Goal: Transaction & Acquisition: Obtain resource

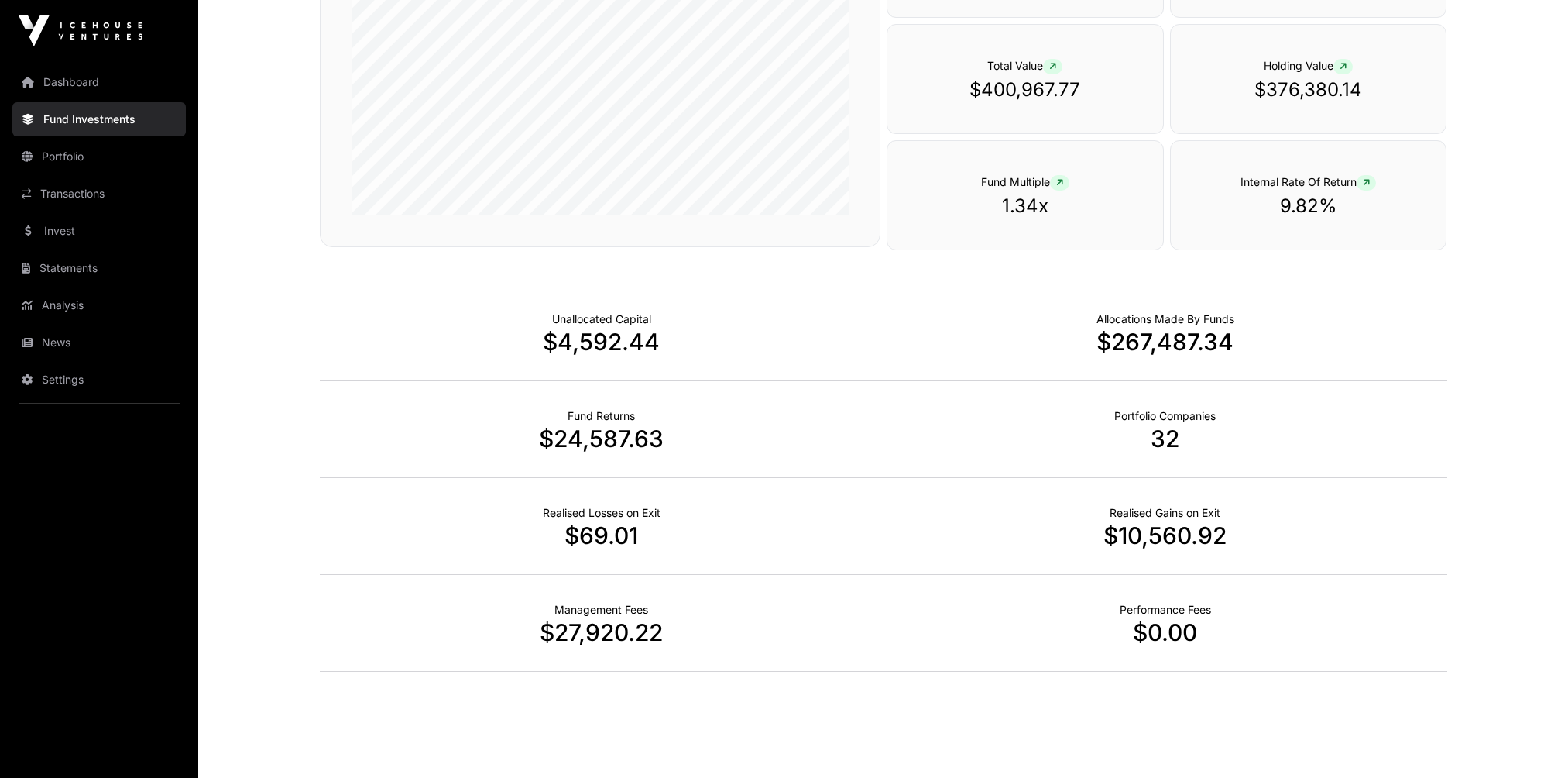
scroll to position [332, 0]
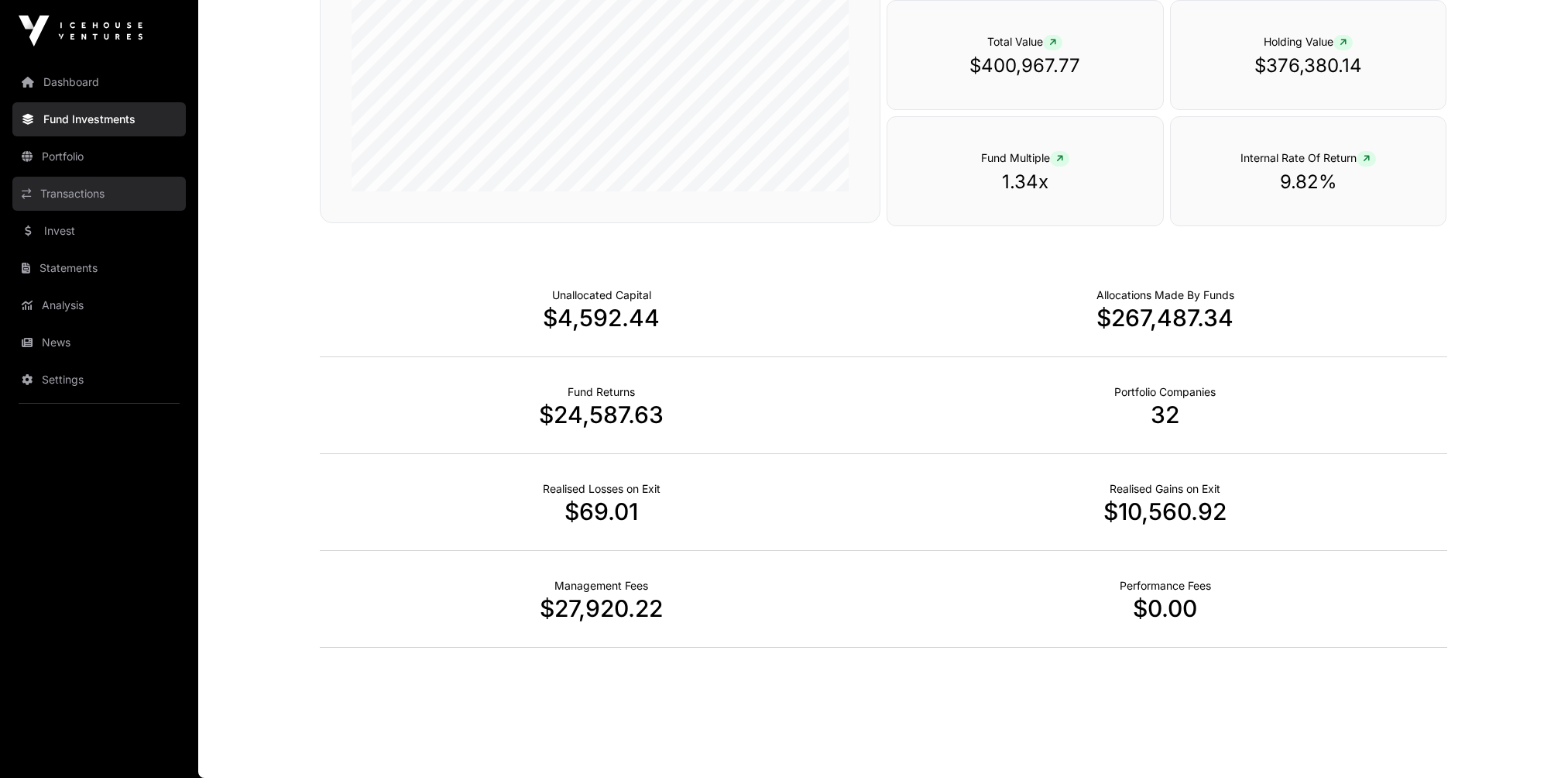
click at [72, 193] on link "Transactions" at bounding box center [99, 193] width 173 height 34
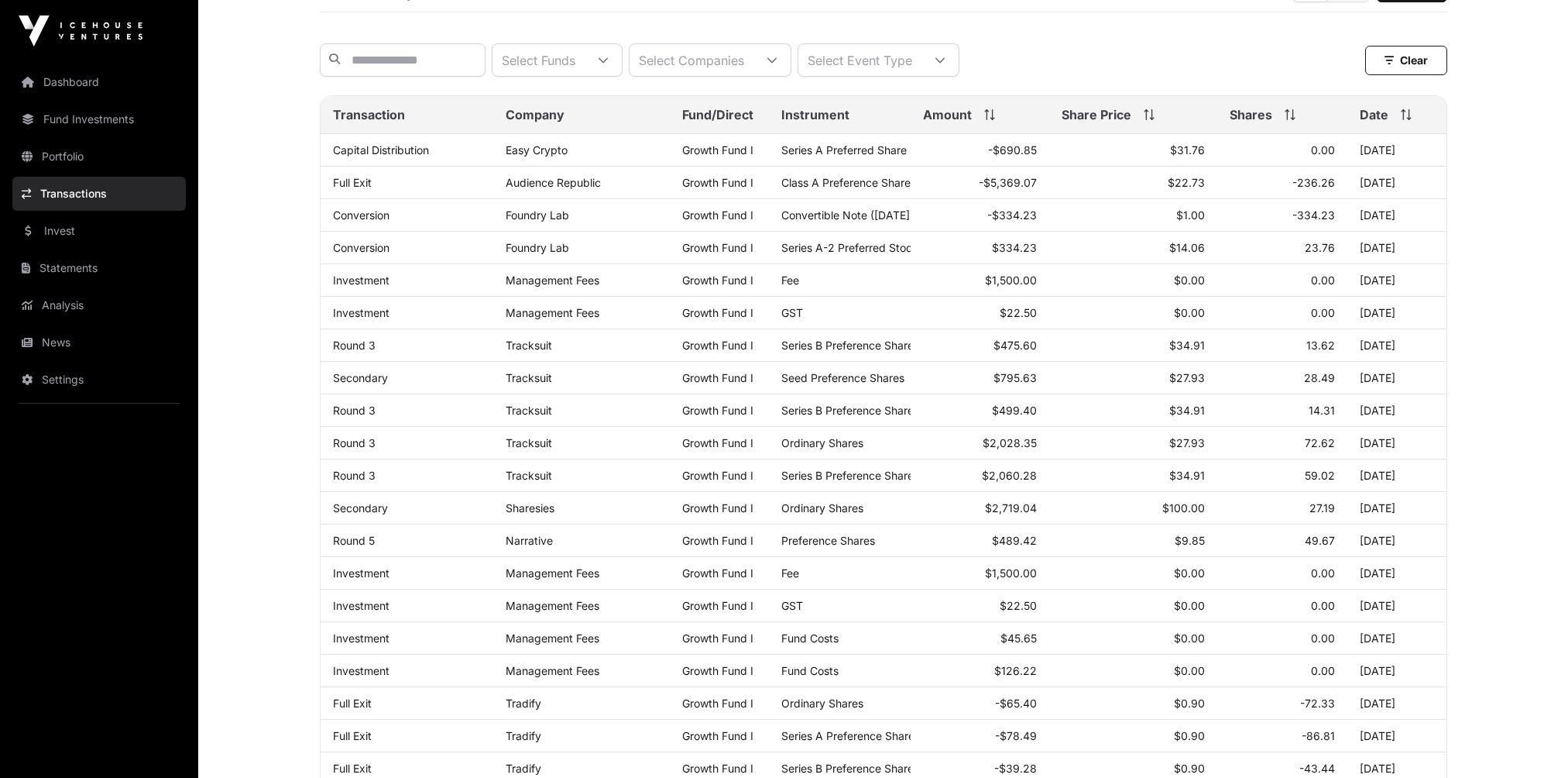
scroll to position [58, 0]
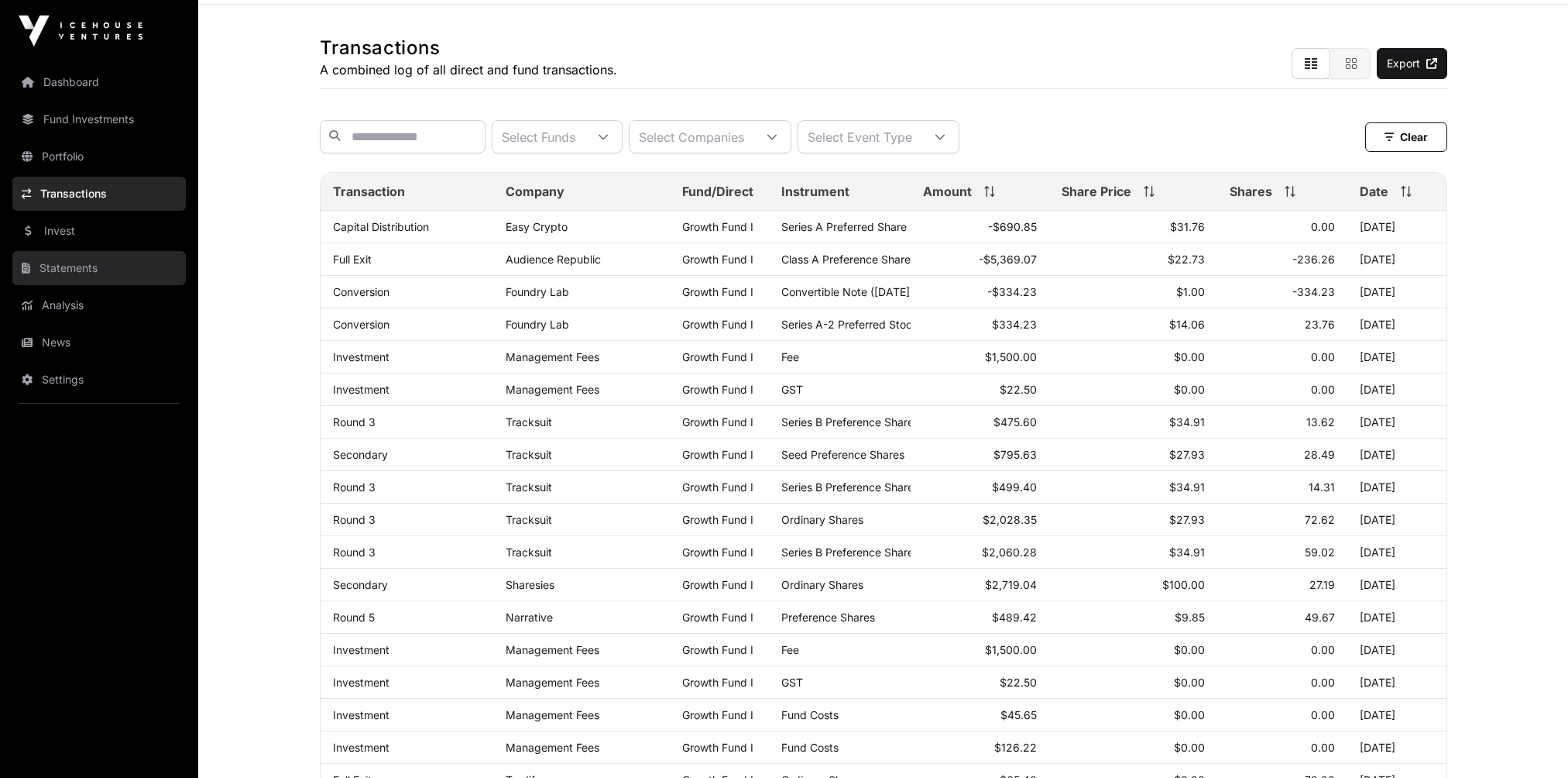
click at [68, 268] on link "Statements" at bounding box center [99, 267] width 173 height 34
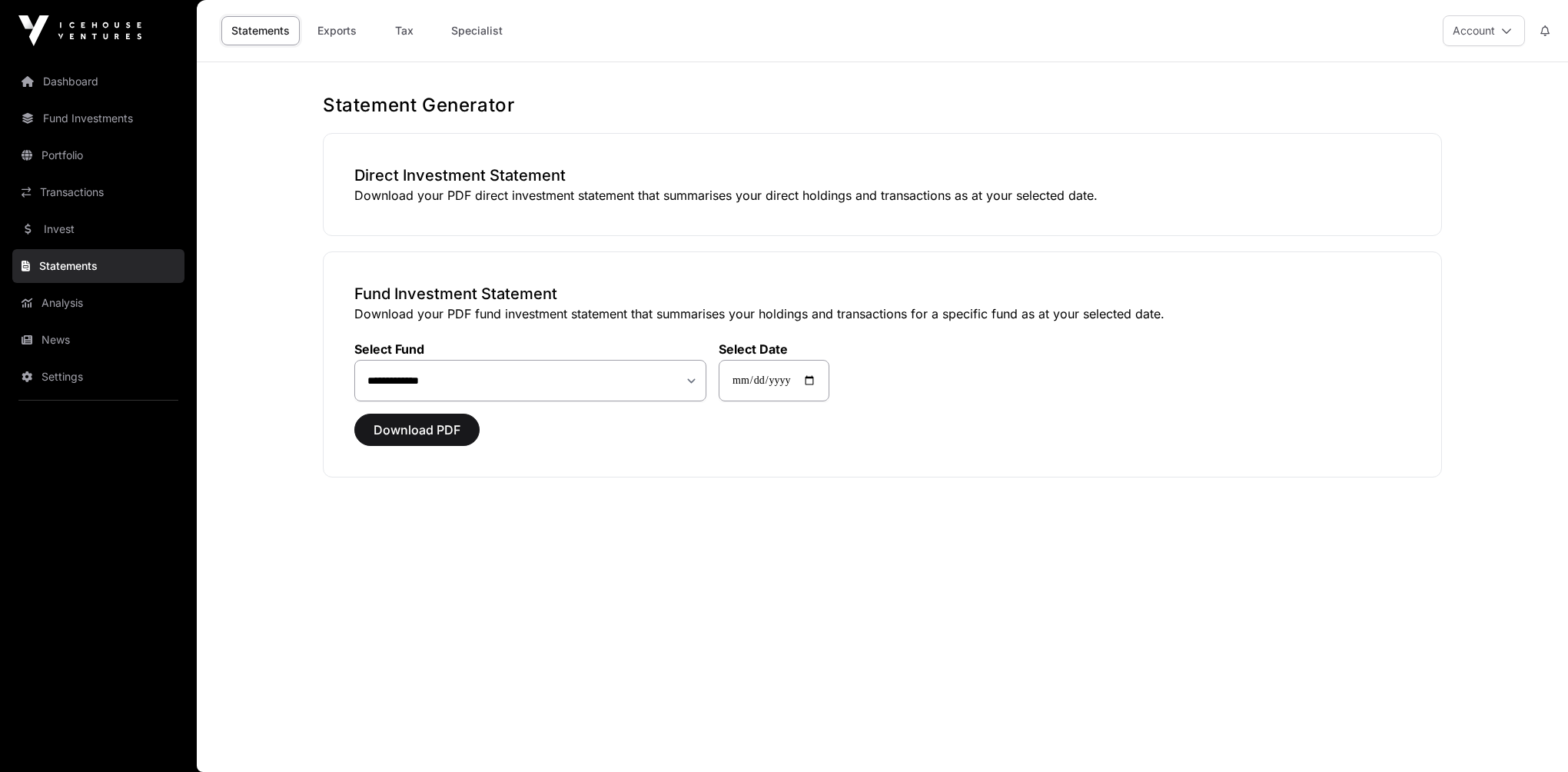
click at [67, 266] on link "Statements" at bounding box center [98, 265] width 172 height 34
click at [449, 429] on span "Download PDF" at bounding box center [417, 429] width 87 height 18
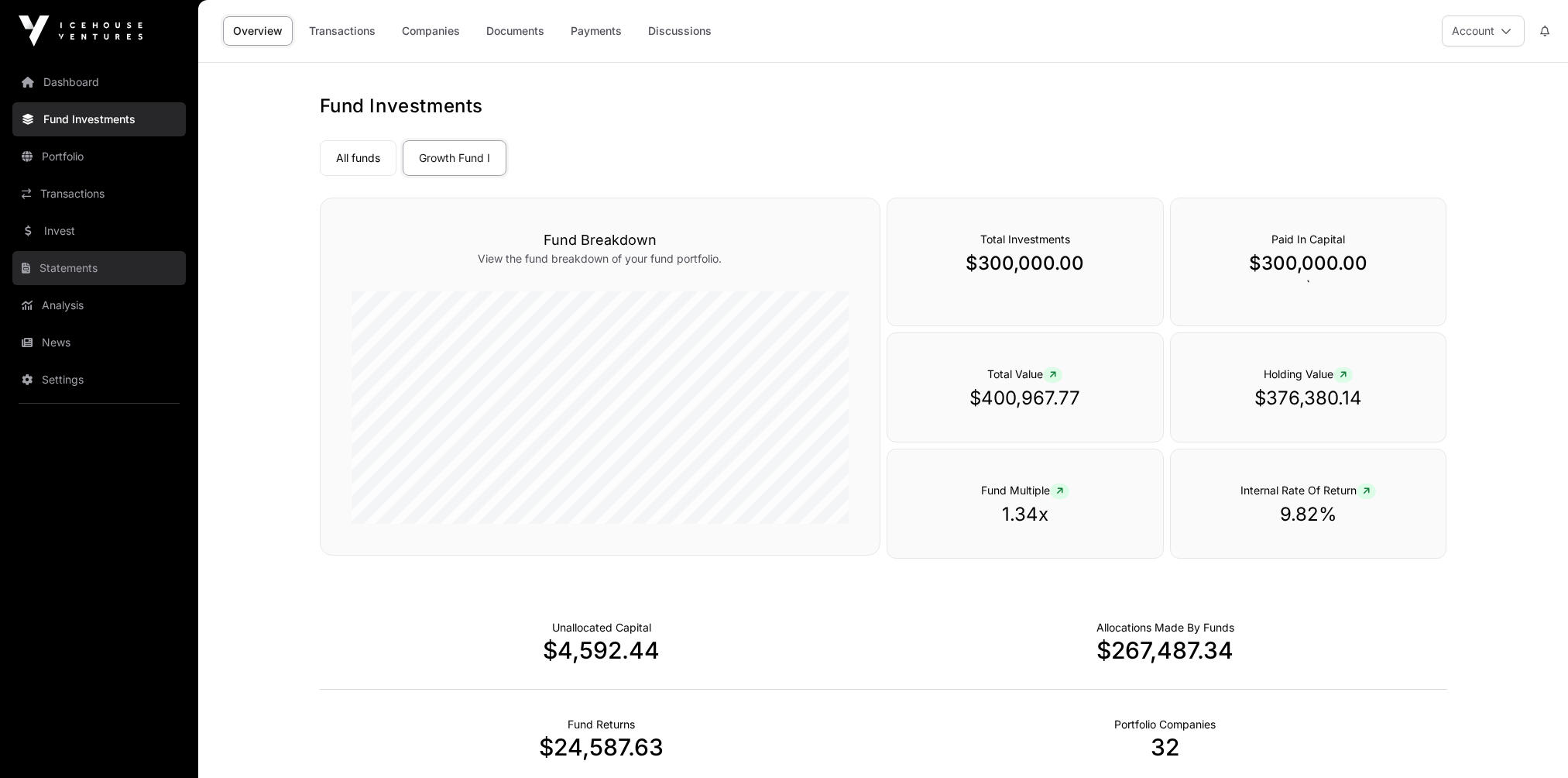
click at [66, 267] on link "Statements" at bounding box center [99, 267] width 173 height 34
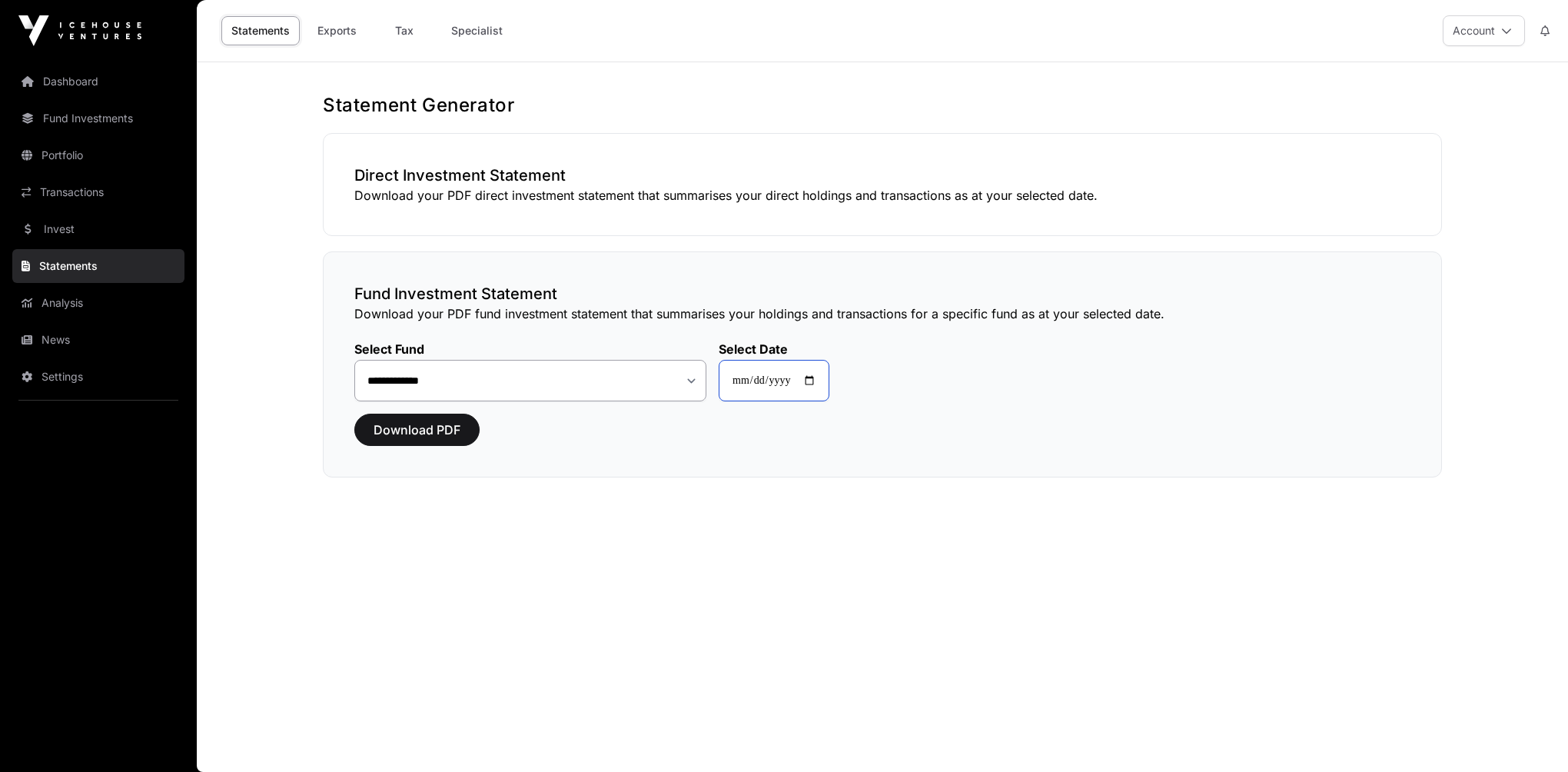
click at [805, 383] on input "**********" at bounding box center [773, 380] width 111 height 41
click at [820, 378] on input "**********" at bounding box center [773, 380] width 111 height 41
type input "**********"
click at [425, 428] on span "Download PDF" at bounding box center [417, 429] width 87 height 18
click at [435, 427] on span "Download PDF" at bounding box center [417, 429] width 87 height 18
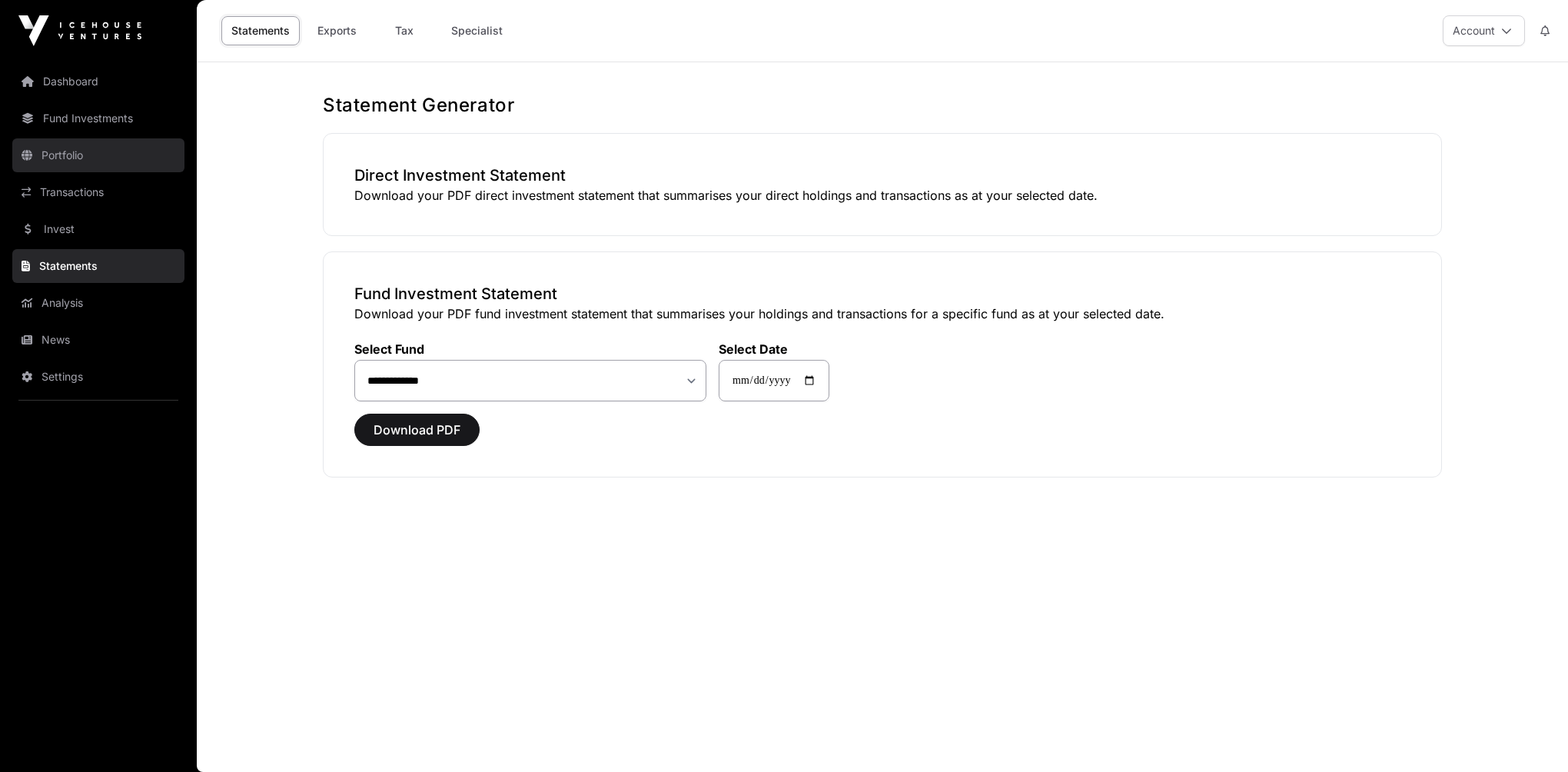
click at [59, 155] on link "Portfolio" at bounding box center [98, 155] width 172 height 34
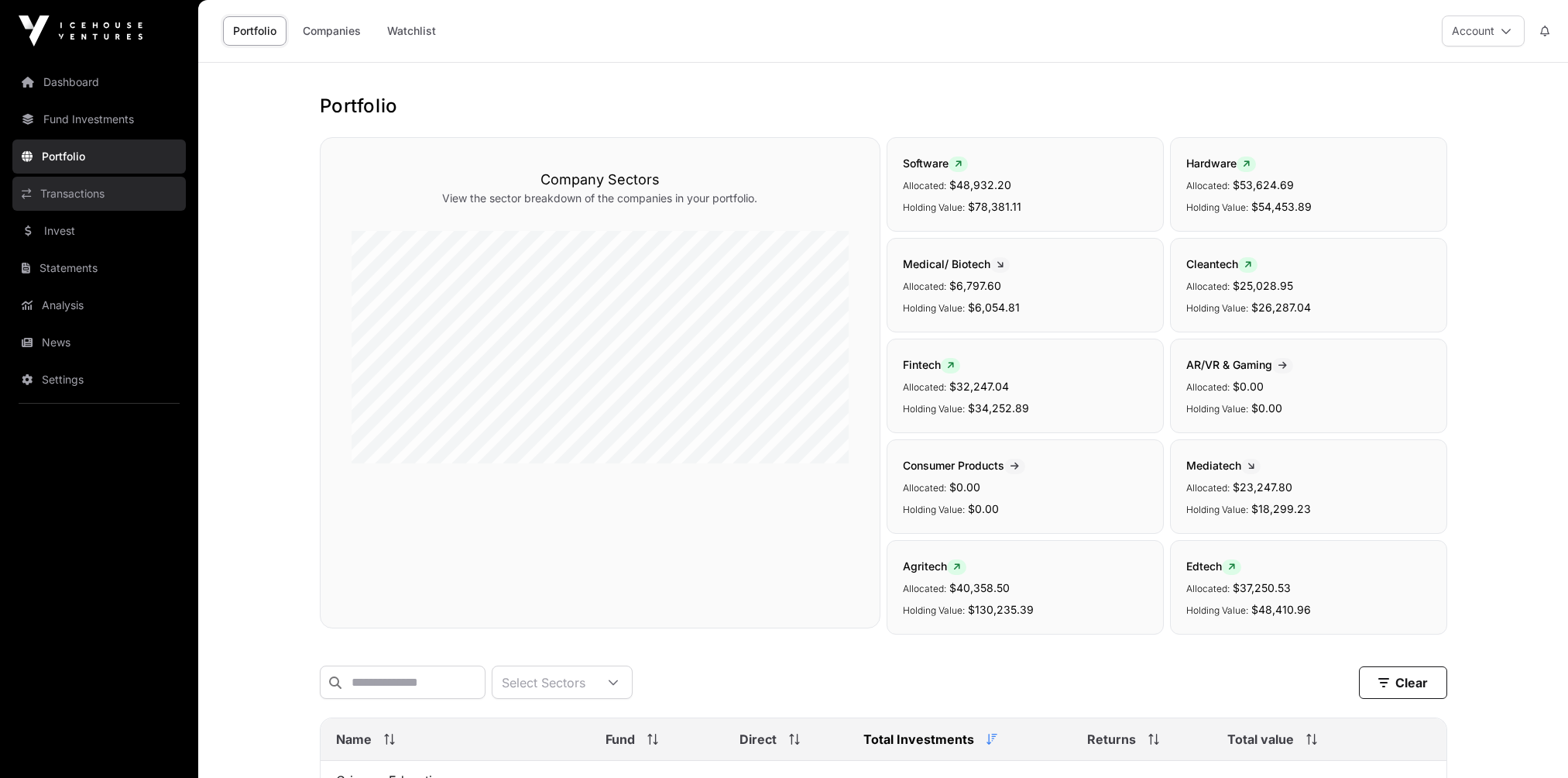
click at [52, 192] on link "Transactions" at bounding box center [99, 193] width 173 height 34
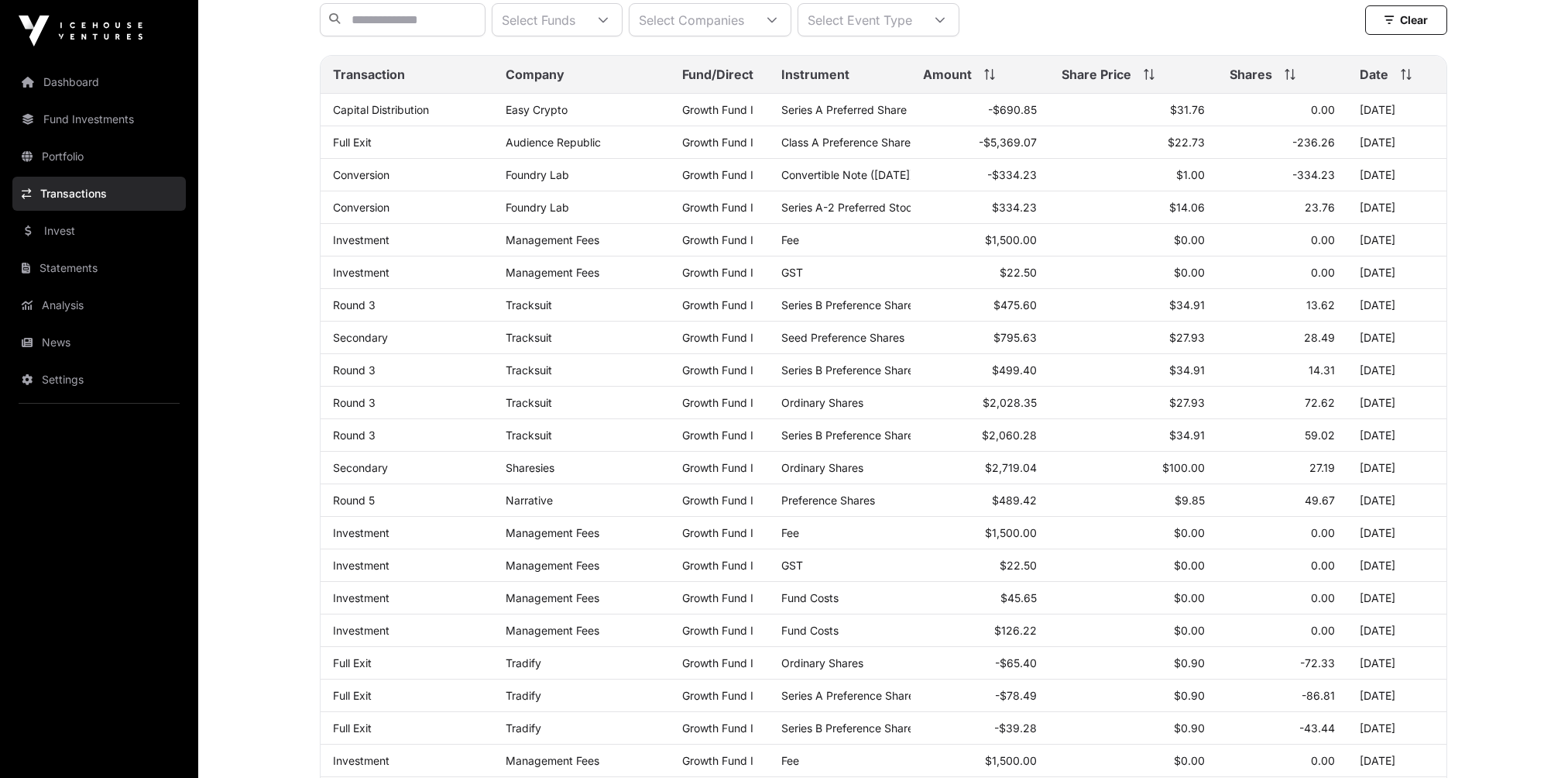
scroll to position [171, 0]
click at [60, 265] on link "Statements" at bounding box center [99, 267] width 173 height 34
